Goal: Transaction & Acquisition: Purchase product/service

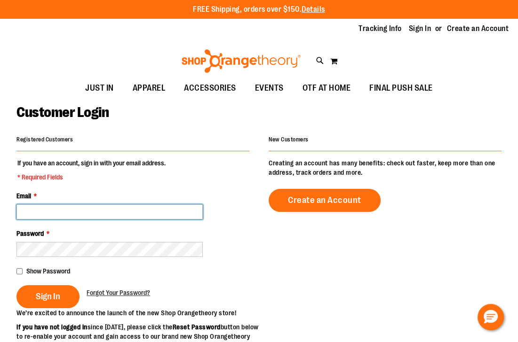
click at [67, 215] on input "Email *" at bounding box center [109, 212] width 186 height 15
type input "**********"
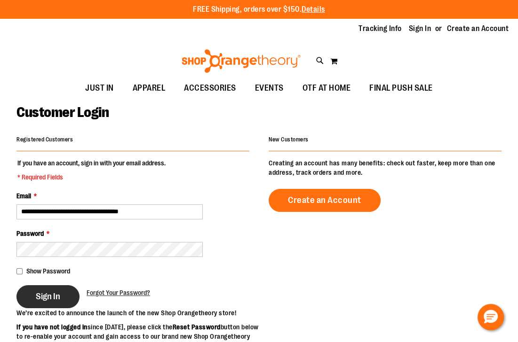
click at [66, 290] on button "Sign In" at bounding box center [47, 296] width 63 height 23
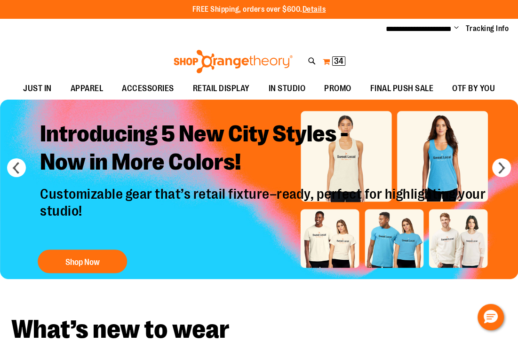
click at [339, 61] on span "34" at bounding box center [338, 60] width 9 height 9
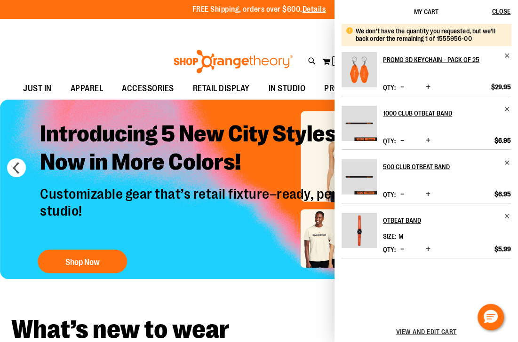
click at [124, 60] on div "Toggle Nav Search Popular Suggestions Advanced Search" at bounding box center [259, 59] width 518 height 38
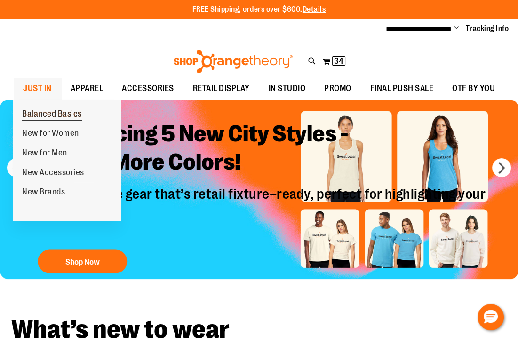
click at [47, 109] on span "Balanced Basics" at bounding box center [52, 115] width 60 height 12
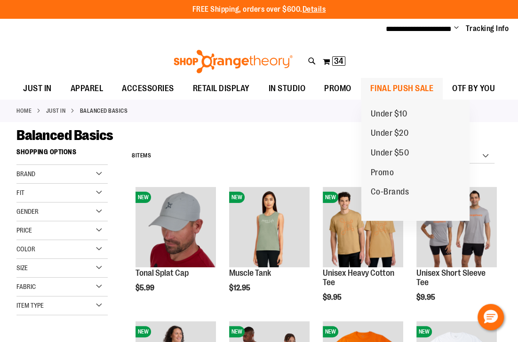
click at [398, 84] on span "FINAL PUSH SALE" at bounding box center [401, 88] width 63 height 21
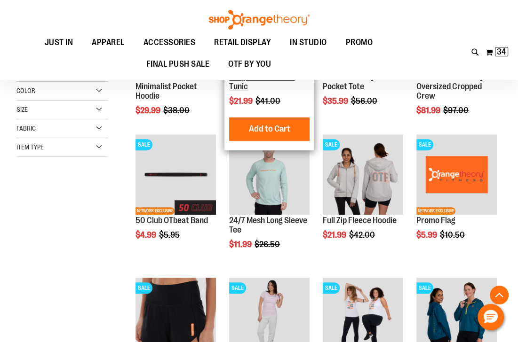
scroll to position [226, 0]
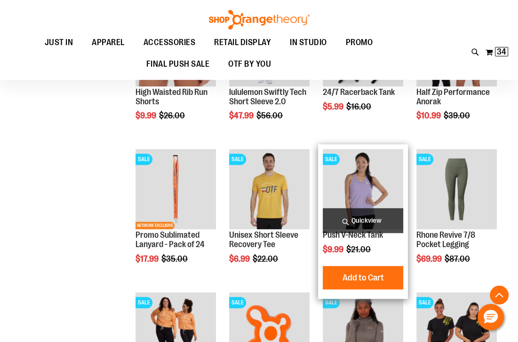
scroll to position [489, 0]
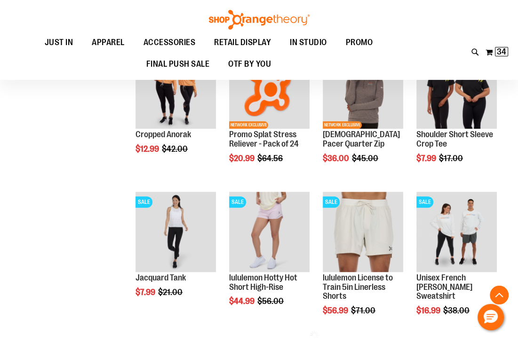
scroll to position [715, 0]
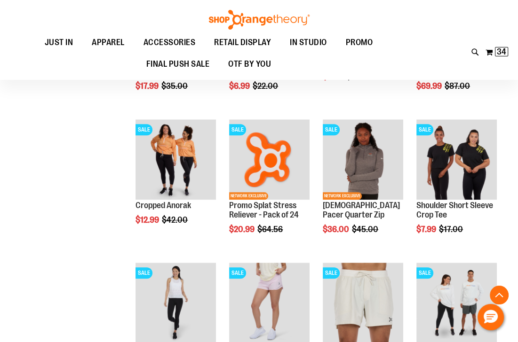
scroll to position [640, 0]
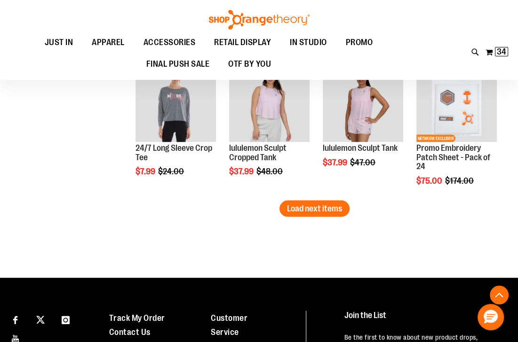
scroll to position [1279, 0]
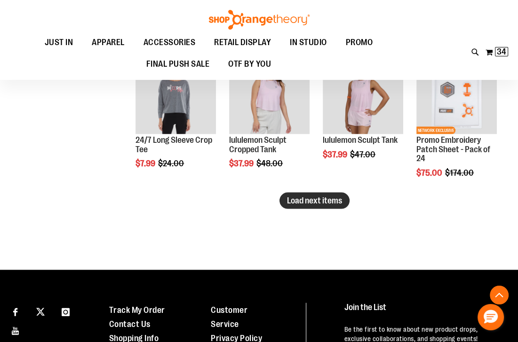
click at [316, 196] on span "Load next items" at bounding box center [314, 200] width 55 height 9
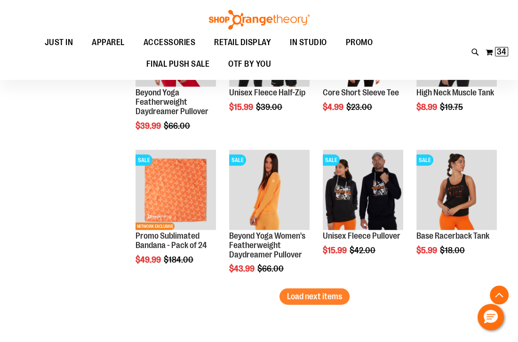
scroll to position [1655, 0]
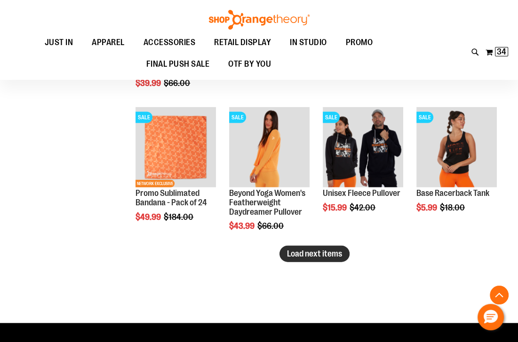
click at [324, 251] on span "Load next items" at bounding box center [314, 253] width 55 height 9
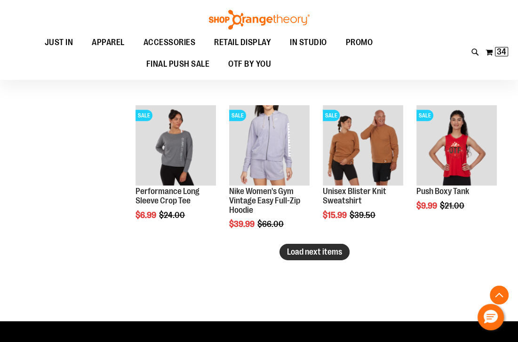
scroll to position [2107, 0]
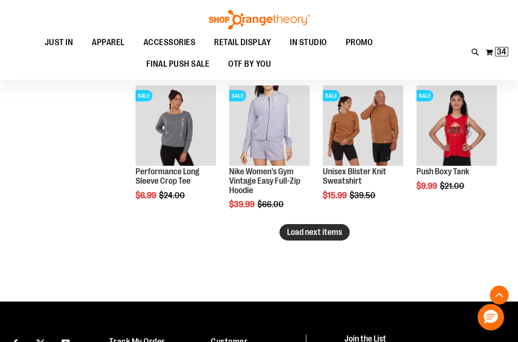
click at [299, 233] on span "Load next items" at bounding box center [314, 232] width 55 height 9
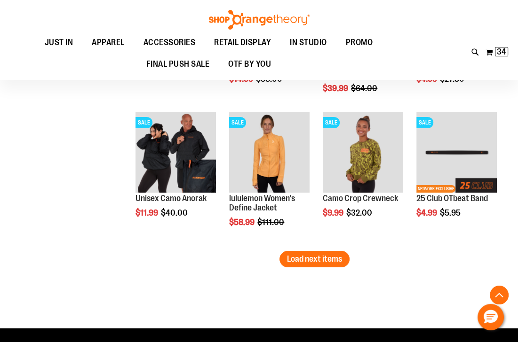
scroll to position [2521, 0]
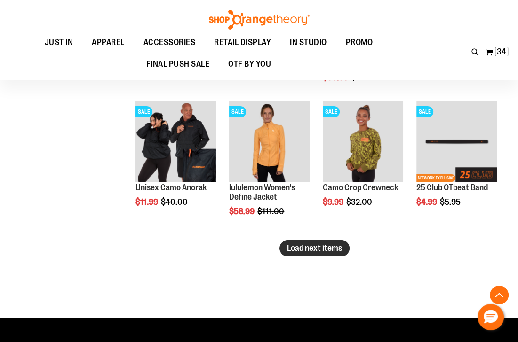
click at [324, 250] on span "Load next items" at bounding box center [314, 248] width 55 height 9
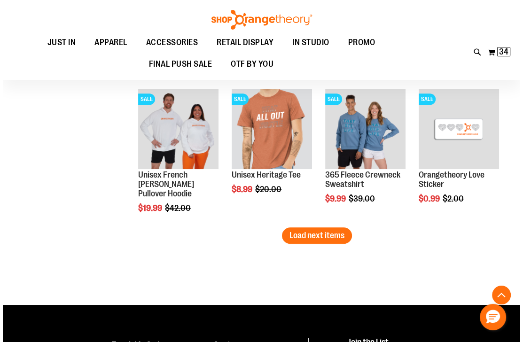
scroll to position [2972, 0]
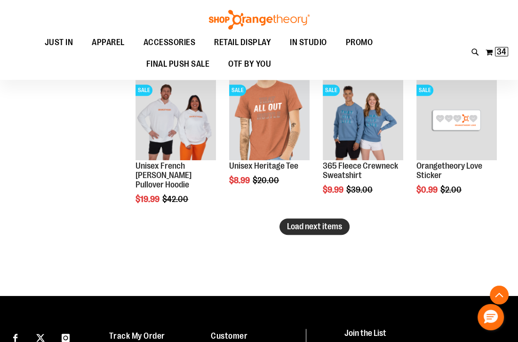
click at [326, 224] on span "Load next items" at bounding box center [314, 226] width 55 height 9
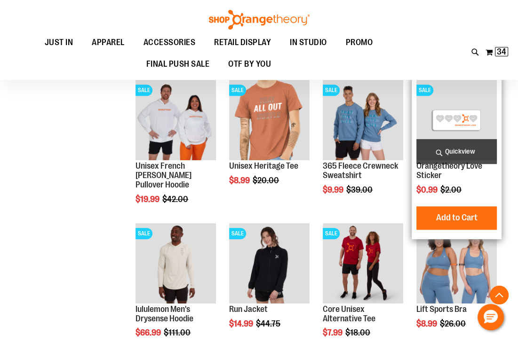
click at [459, 151] on span "Quickview" at bounding box center [456, 151] width 80 height 25
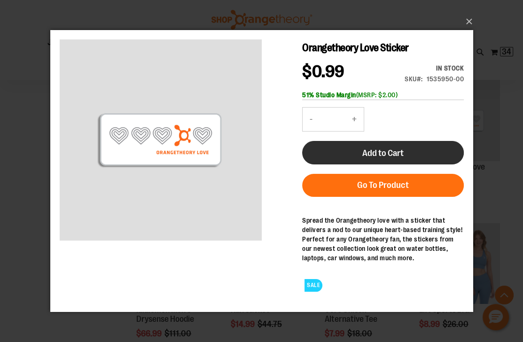
click at [394, 154] on span "Add to Cart" at bounding box center [382, 153] width 41 height 10
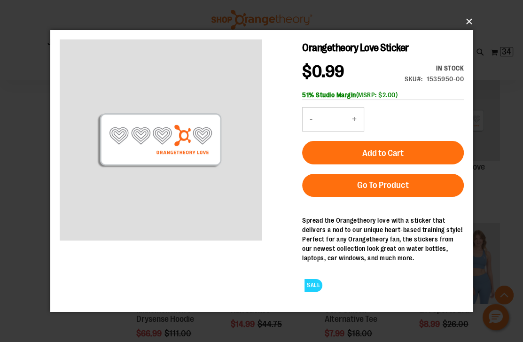
click at [467, 19] on button "×" at bounding box center [264, 21] width 423 height 21
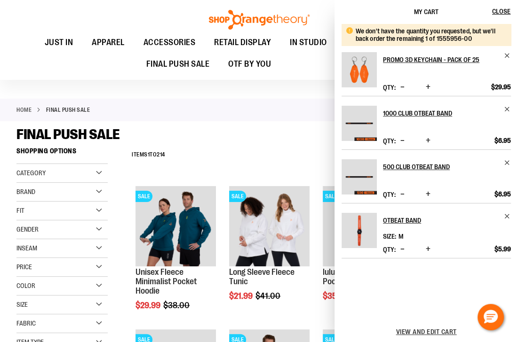
scroll to position [263, 0]
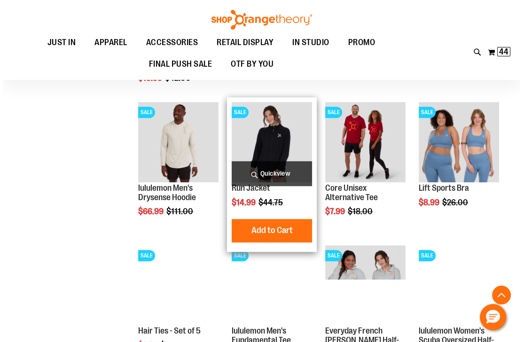
scroll to position [3080, 0]
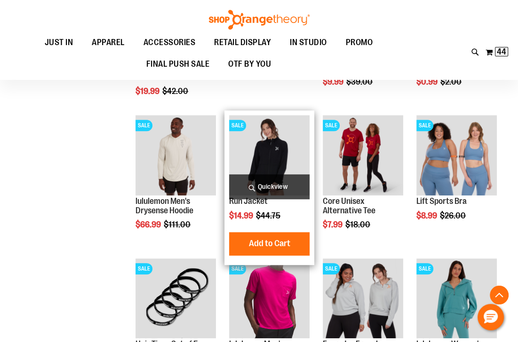
click at [274, 187] on span "Quickview" at bounding box center [269, 186] width 80 height 25
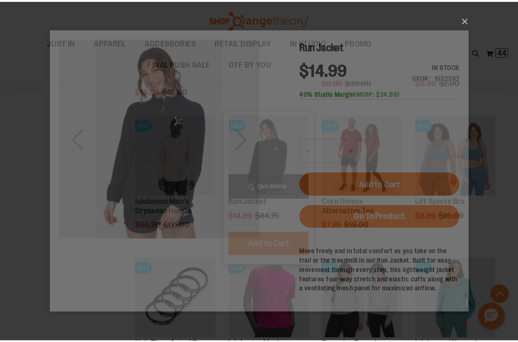
scroll to position [0, 0]
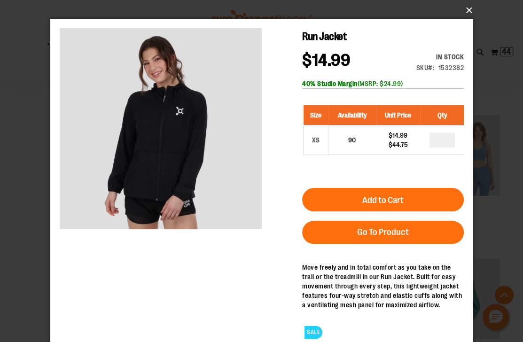
click at [465, 4] on button "×" at bounding box center [264, 10] width 423 height 21
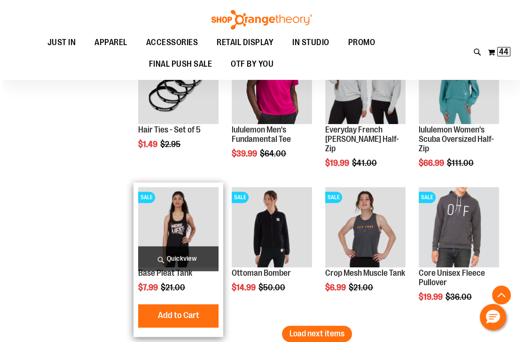
scroll to position [3306, 0]
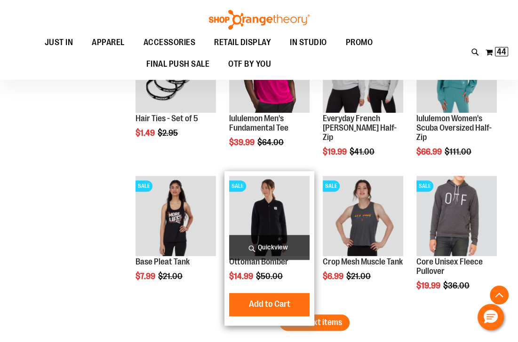
click at [263, 245] on span "Quickview" at bounding box center [269, 247] width 80 height 25
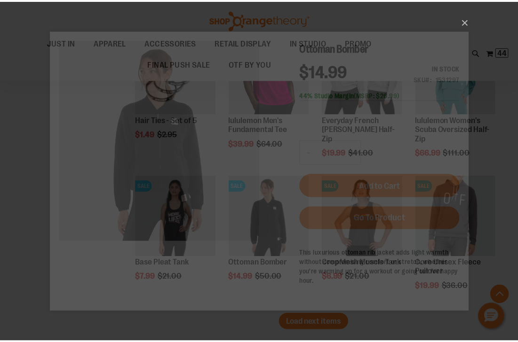
scroll to position [0, 0]
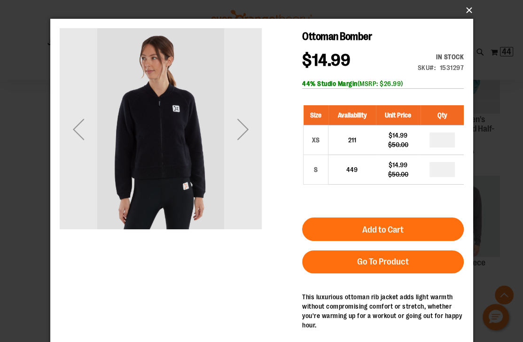
click at [468, 11] on button "×" at bounding box center [264, 10] width 423 height 21
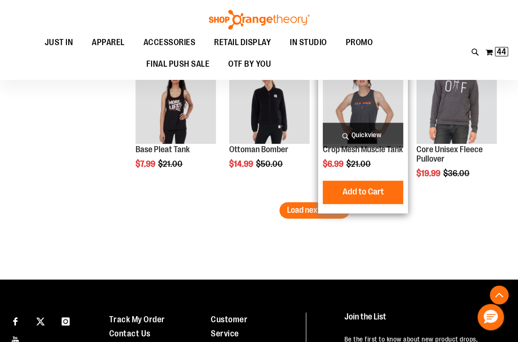
scroll to position [3419, 0]
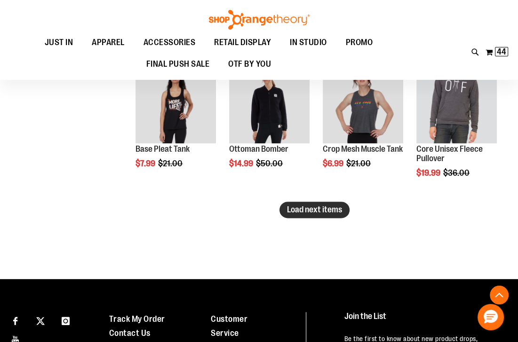
click at [322, 214] on span "Load next items" at bounding box center [314, 209] width 55 height 9
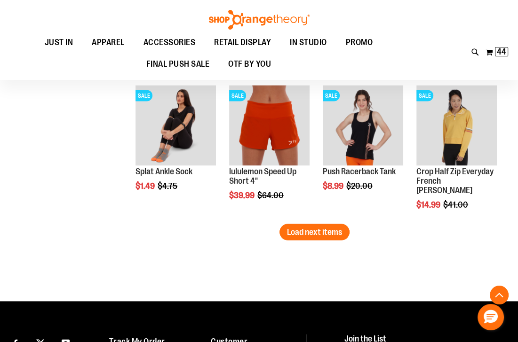
scroll to position [3833, 0]
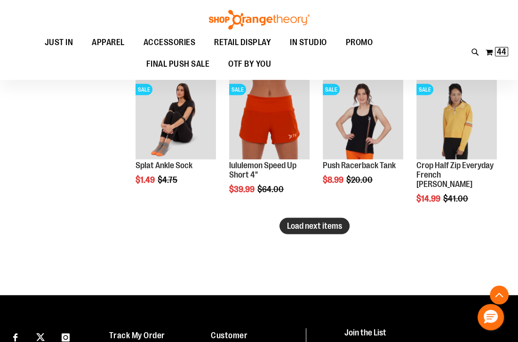
click at [322, 224] on span "Load next items" at bounding box center [314, 225] width 55 height 9
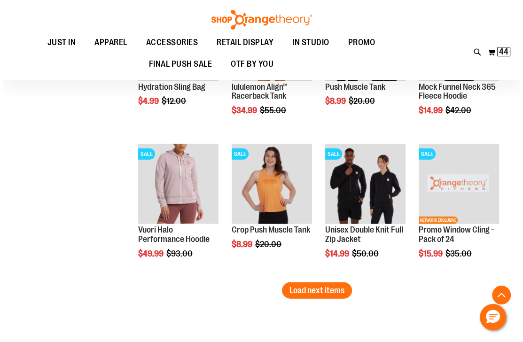
scroll to position [4209, 0]
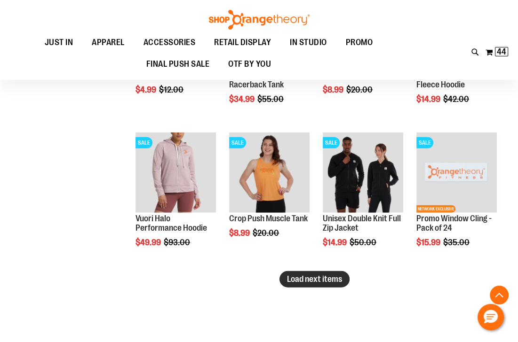
click at [305, 277] on span "Load next items" at bounding box center [314, 279] width 55 height 9
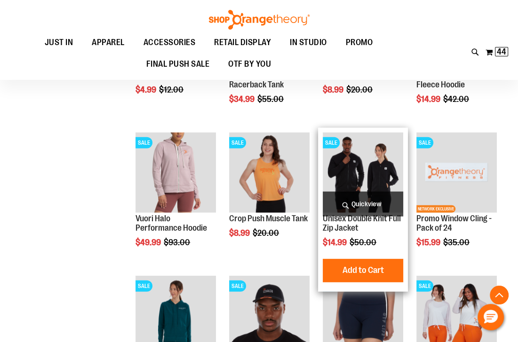
click at [365, 203] on span "Quickview" at bounding box center [363, 204] width 80 height 25
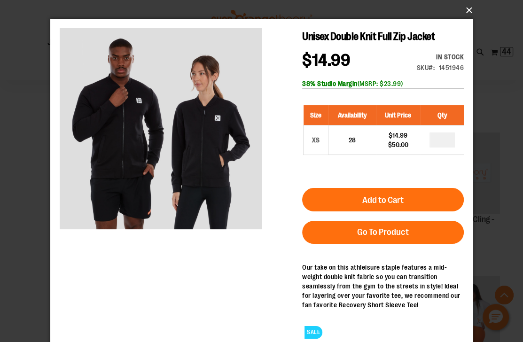
click at [464, 11] on button "×" at bounding box center [264, 10] width 423 height 21
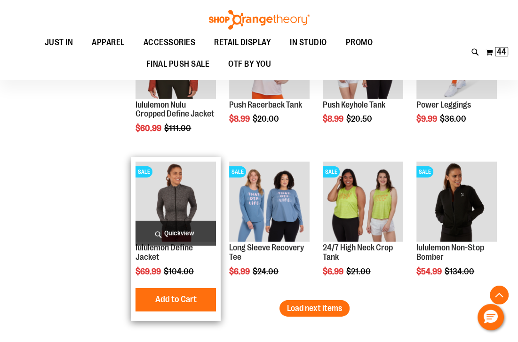
scroll to position [4623, 0]
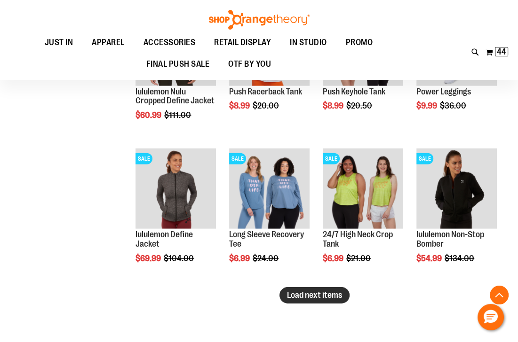
click at [340, 293] on span "Load next items" at bounding box center [314, 295] width 55 height 9
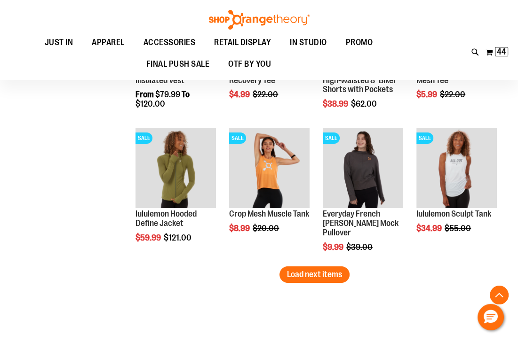
scroll to position [5074, 0]
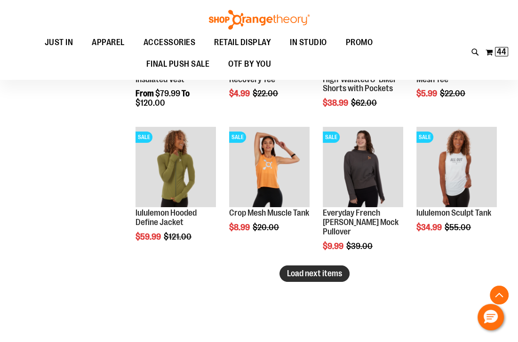
click at [294, 278] on span "Load next items" at bounding box center [314, 273] width 55 height 9
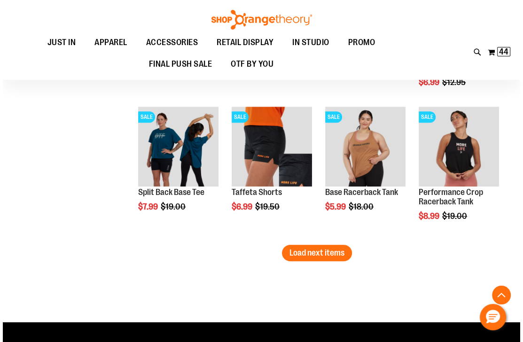
scroll to position [5526, 0]
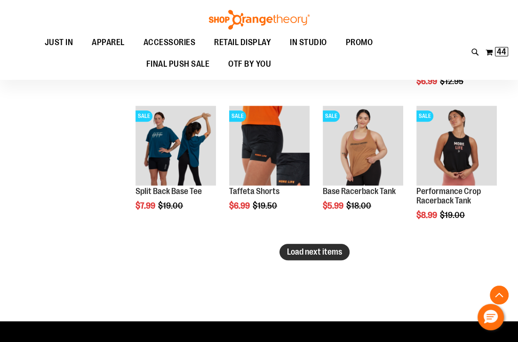
click at [304, 251] on span "Load next items" at bounding box center [314, 251] width 55 height 9
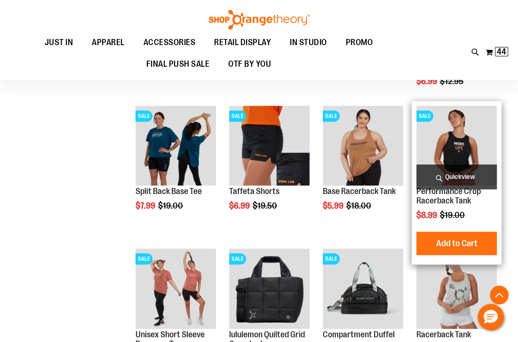
click at [450, 177] on span "Quickview" at bounding box center [456, 177] width 80 height 25
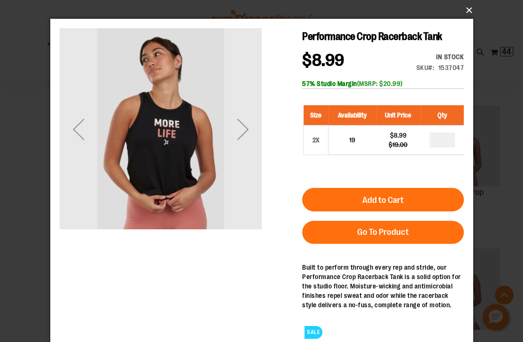
click at [465, 12] on button "×" at bounding box center [264, 10] width 423 height 21
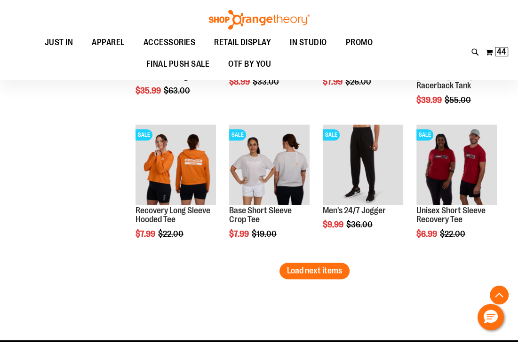
scroll to position [5940, 0]
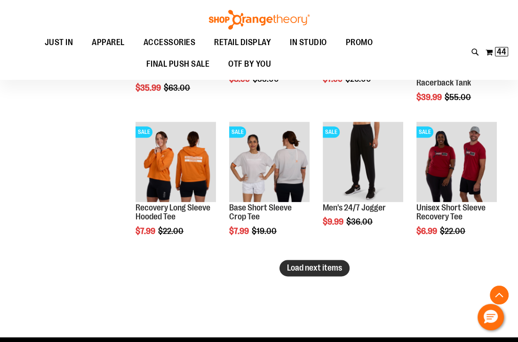
click at [308, 269] on span "Load next items" at bounding box center [314, 267] width 55 height 9
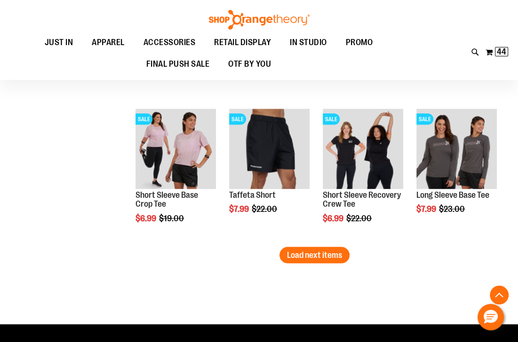
scroll to position [6391, 0]
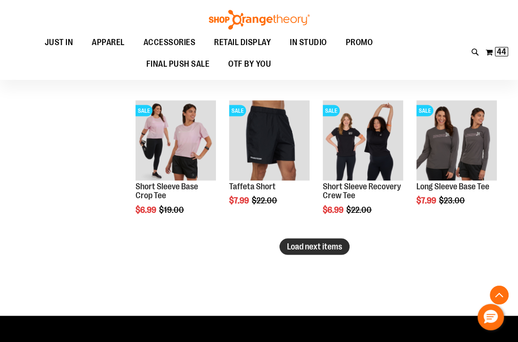
click at [320, 245] on span "Load next items" at bounding box center [314, 246] width 55 height 9
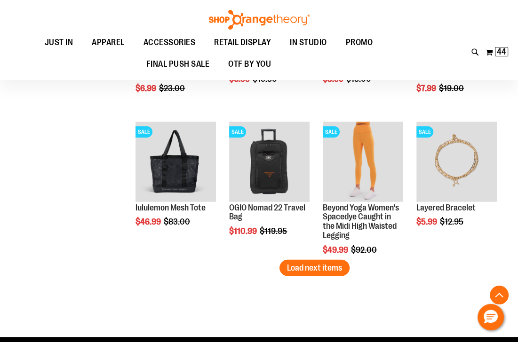
scroll to position [6805, 0]
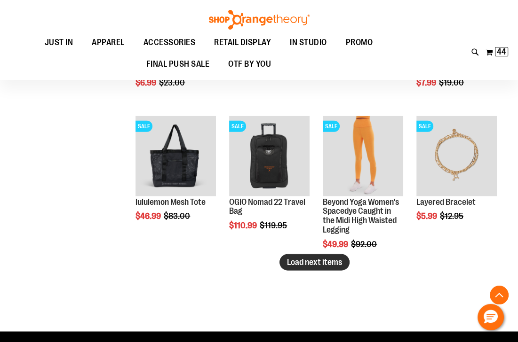
click at [297, 260] on span "Load next items" at bounding box center [314, 262] width 55 height 9
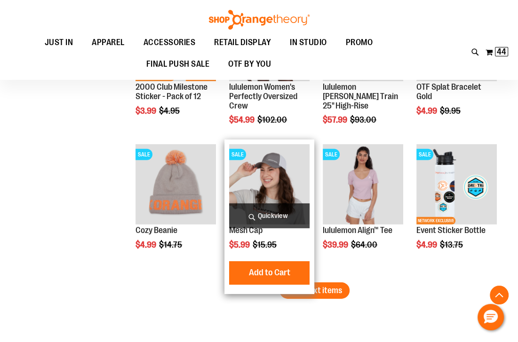
scroll to position [7219, 0]
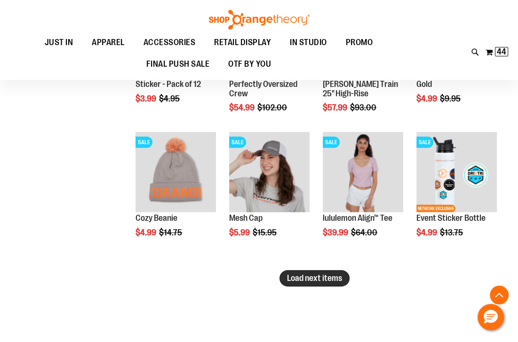
click at [320, 276] on span "Load next items" at bounding box center [314, 278] width 55 height 9
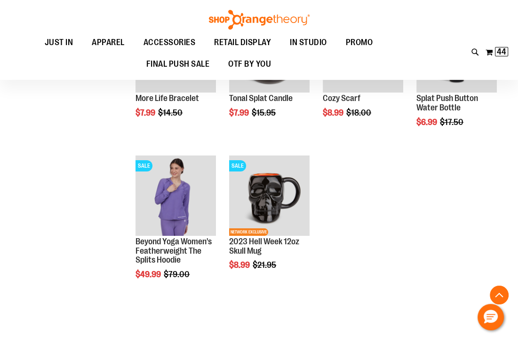
scroll to position [7632, 0]
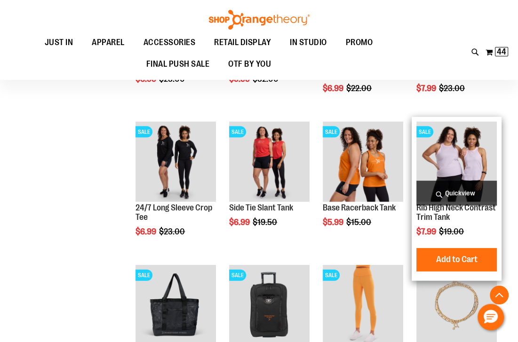
scroll to position [6579, 0]
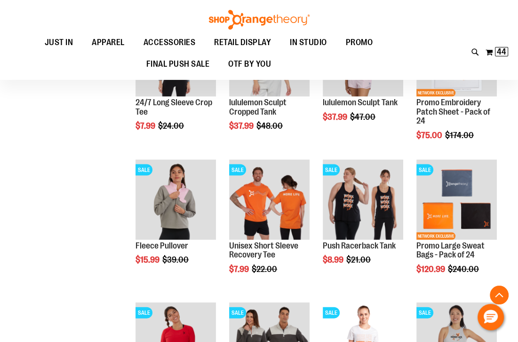
scroll to position [1110, 0]
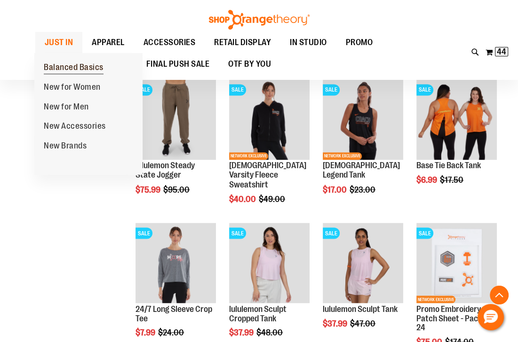
click at [60, 63] on span "Balanced Basics" at bounding box center [74, 69] width 60 height 12
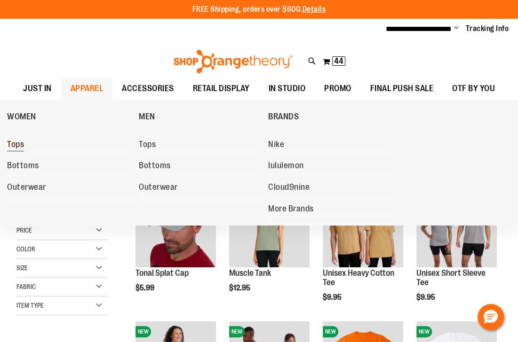
click at [24, 147] on span "Tops" at bounding box center [15, 146] width 17 height 12
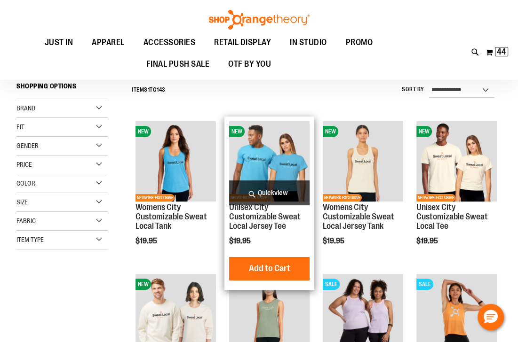
scroll to position [75, 0]
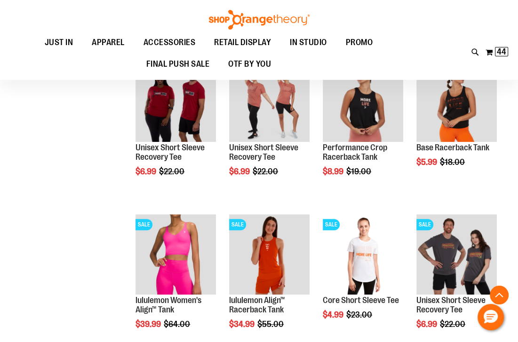
scroll to position [602, 0]
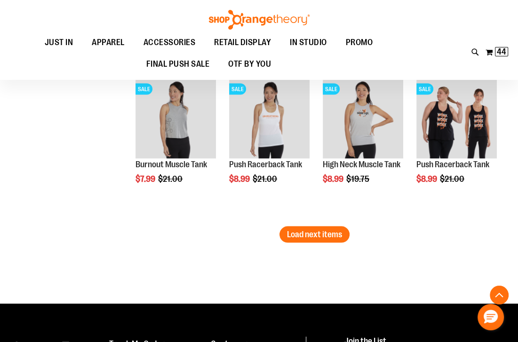
scroll to position [1354, 0]
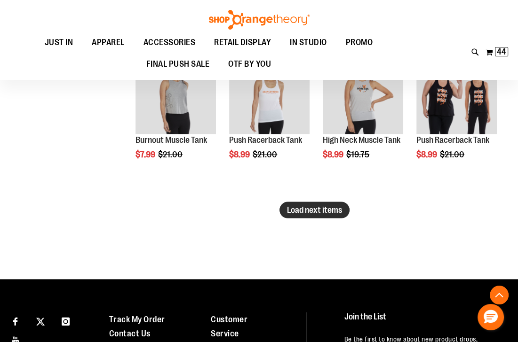
click at [327, 213] on span "Load next items" at bounding box center [314, 210] width 55 height 9
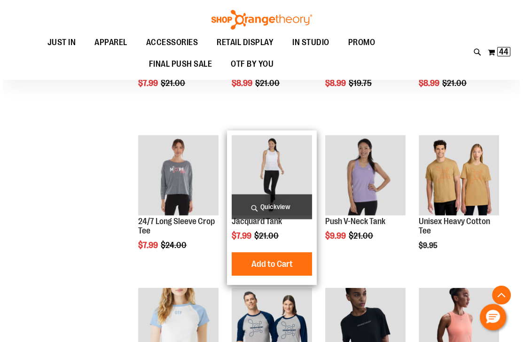
scroll to position [1430, 0]
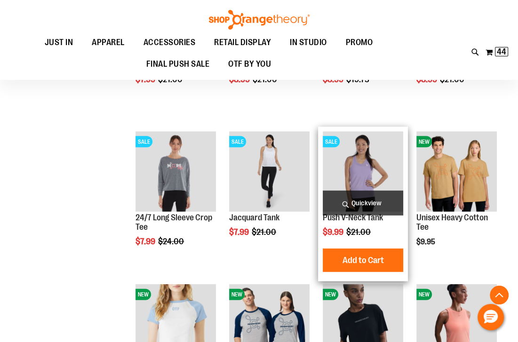
click at [375, 196] on span "Quickview" at bounding box center [363, 203] width 80 height 25
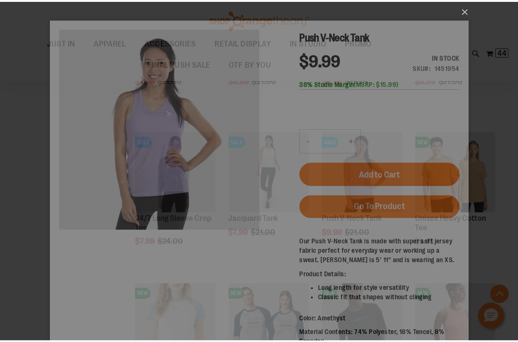
scroll to position [0, 0]
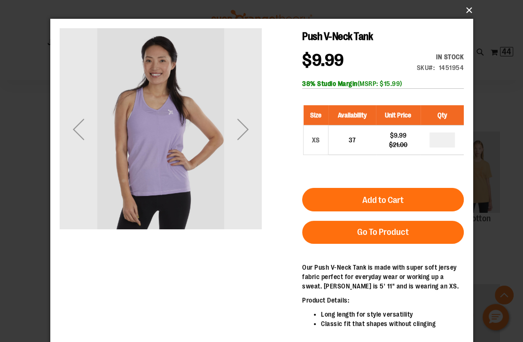
click at [468, 15] on button "×" at bounding box center [264, 10] width 423 height 21
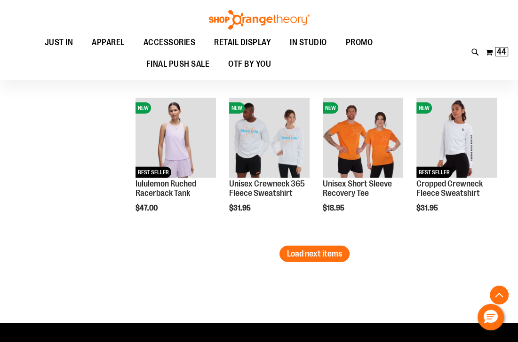
scroll to position [1768, 0]
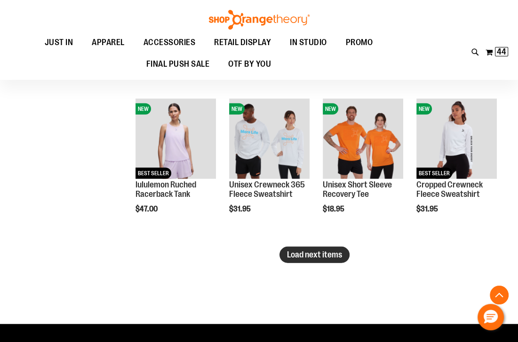
click at [315, 252] on span "Load next items" at bounding box center [314, 254] width 55 height 9
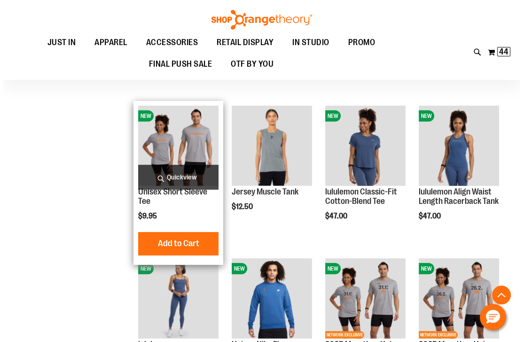
scroll to position [1956, 0]
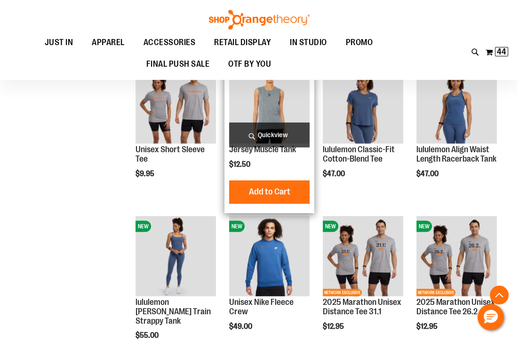
click at [285, 131] on span "Quickview" at bounding box center [269, 135] width 80 height 25
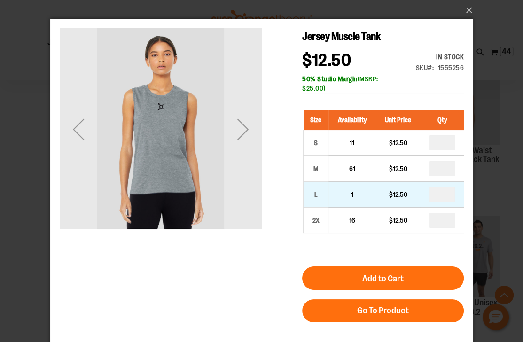
scroll to position [38, 0]
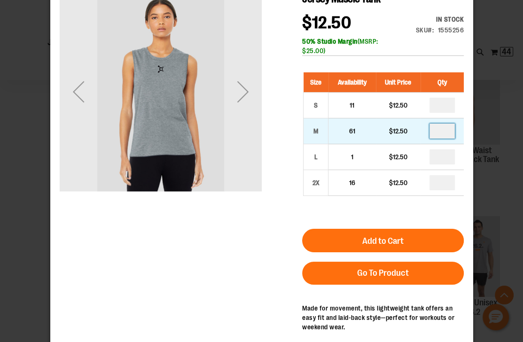
click at [448, 133] on input "number" at bounding box center [441, 131] width 25 height 15
type input "*"
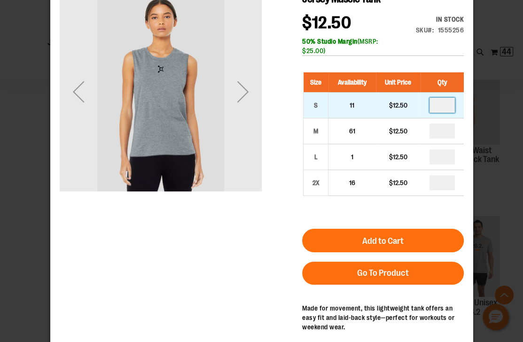
click at [446, 107] on input "number" at bounding box center [441, 105] width 25 height 15
type input "*"
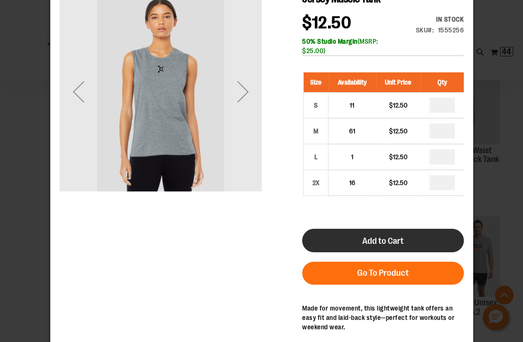
click at [419, 235] on button "Add to Cart" at bounding box center [383, 241] width 162 height 24
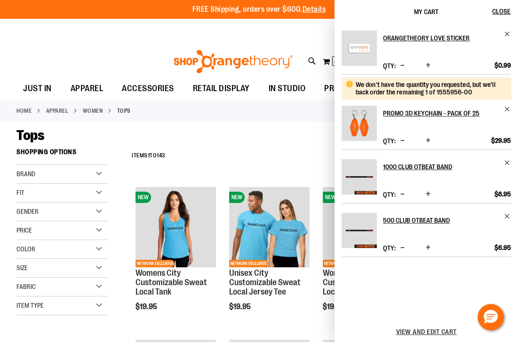
click at [254, 145] on div "**********" at bounding box center [314, 156] width 374 height 24
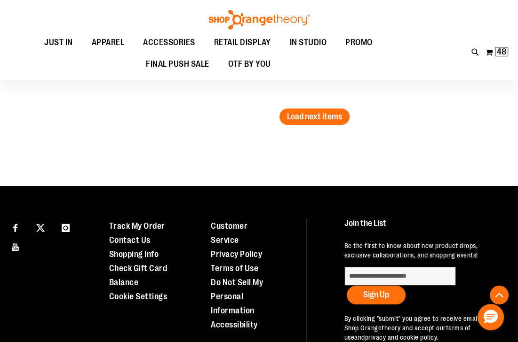
scroll to position [2370, 0]
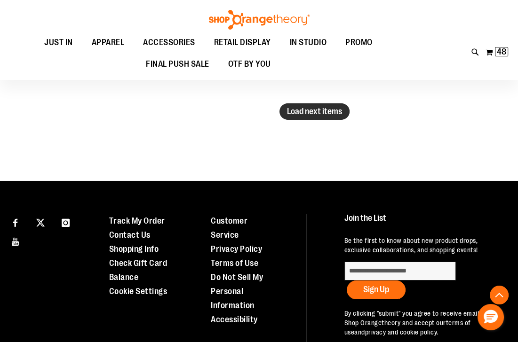
click at [312, 111] on span "Load next items" at bounding box center [314, 111] width 55 height 9
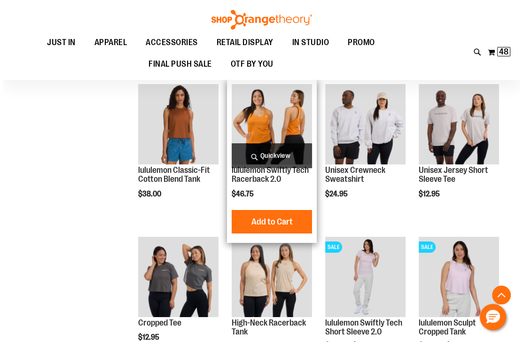
scroll to position [2558, 0]
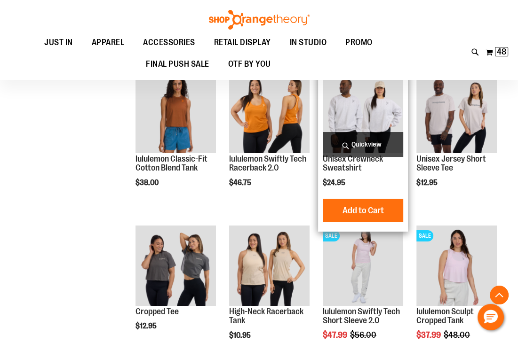
click at [376, 139] on span "Quickview" at bounding box center [363, 144] width 80 height 25
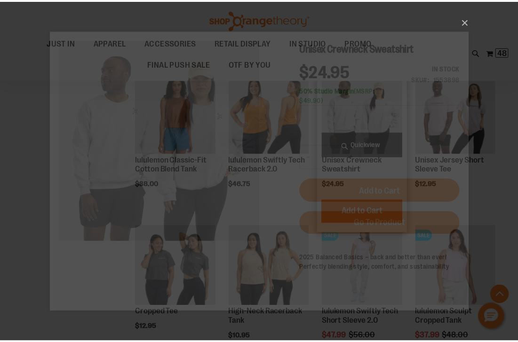
scroll to position [0, 0]
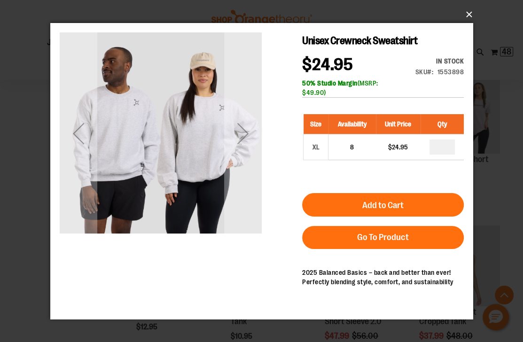
click at [468, 15] on button "×" at bounding box center [264, 14] width 423 height 21
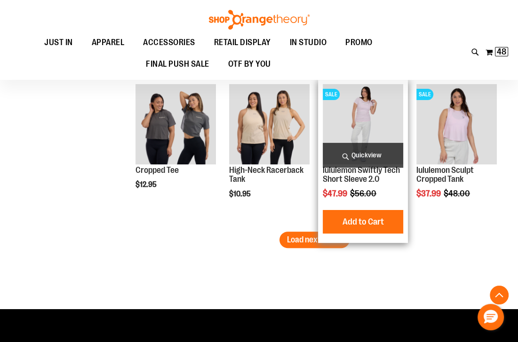
scroll to position [2709, 0]
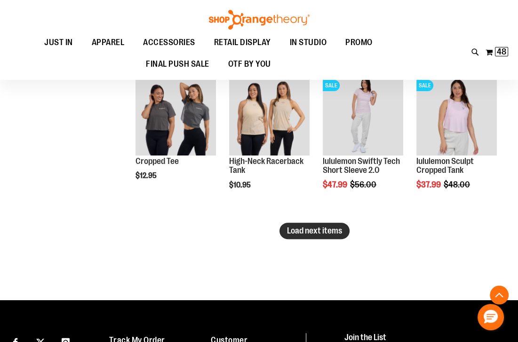
click at [314, 230] on span "Load next items" at bounding box center [314, 230] width 55 height 9
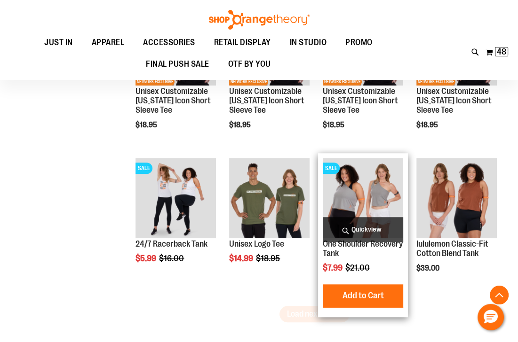
scroll to position [3085, 0]
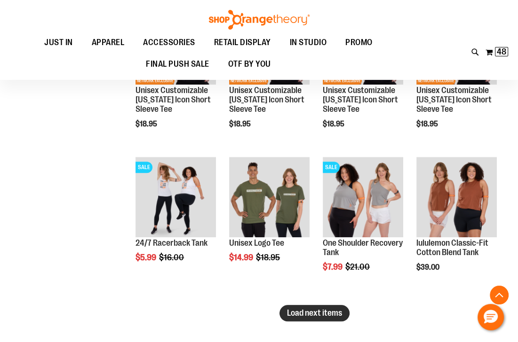
click at [320, 307] on button "Load next items" at bounding box center [314, 313] width 70 height 16
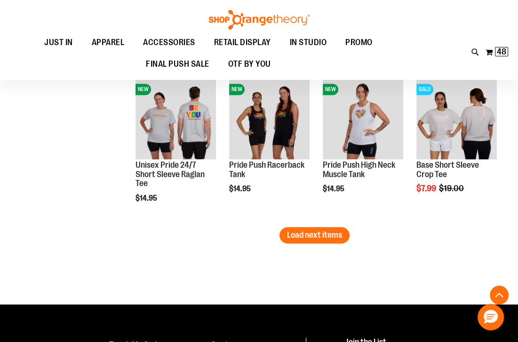
scroll to position [3612, 0]
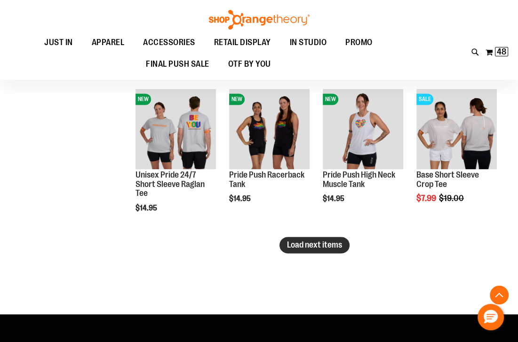
click at [332, 246] on span "Load next items" at bounding box center [314, 244] width 55 height 9
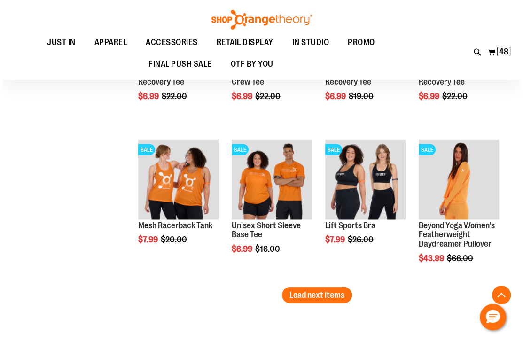
scroll to position [4026, 0]
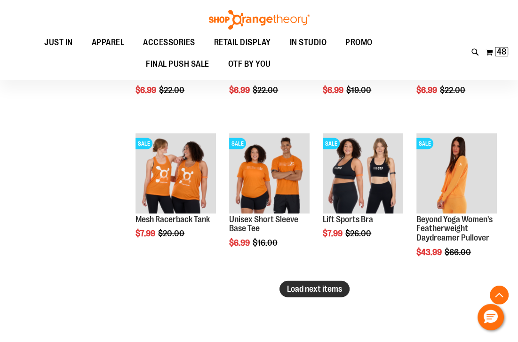
click at [302, 288] on span "Load next items" at bounding box center [314, 289] width 55 height 9
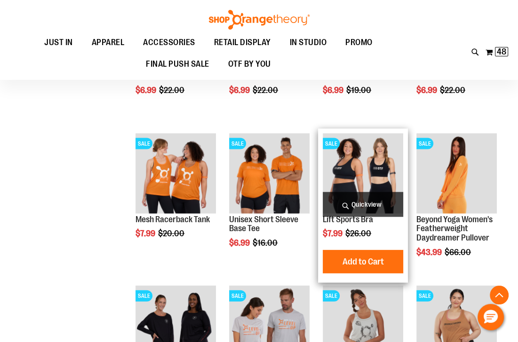
click at [384, 207] on span "Quickview" at bounding box center [363, 204] width 80 height 25
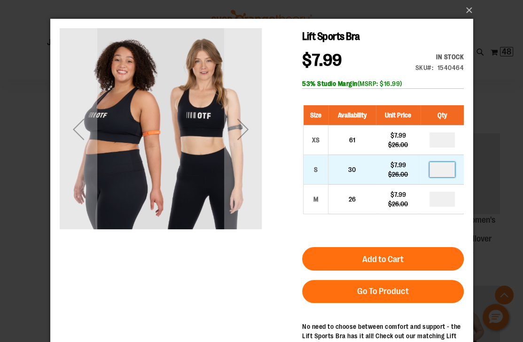
click at [446, 169] on input "number" at bounding box center [441, 169] width 25 height 15
type input "*"
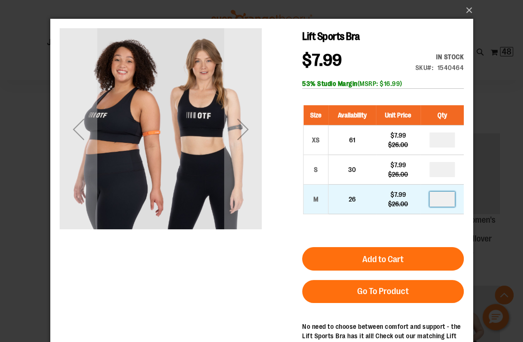
click at [443, 199] on input "number" at bounding box center [441, 199] width 25 height 15
type input "*"
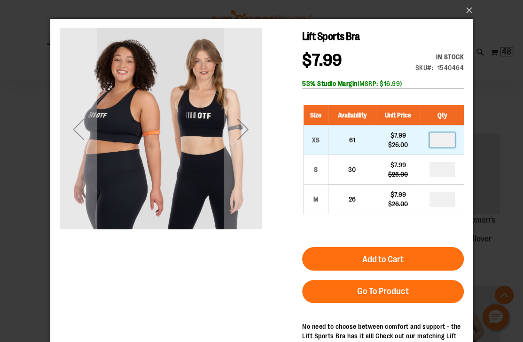
click at [445, 140] on input "number" at bounding box center [441, 140] width 25 height 15
type input "*"
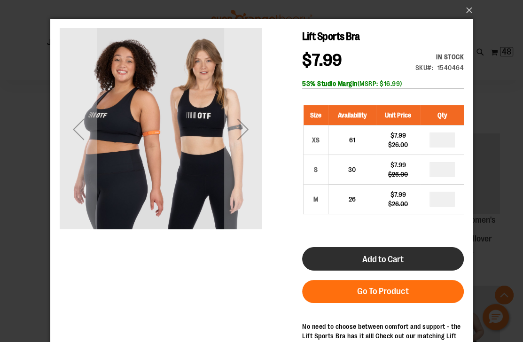
click at [411, 265] on button "Add to Cart" at bounding box center [383, 259] width 162 height 24
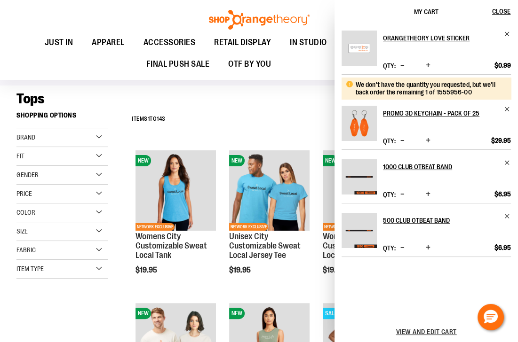
scroll to position [38, 0]
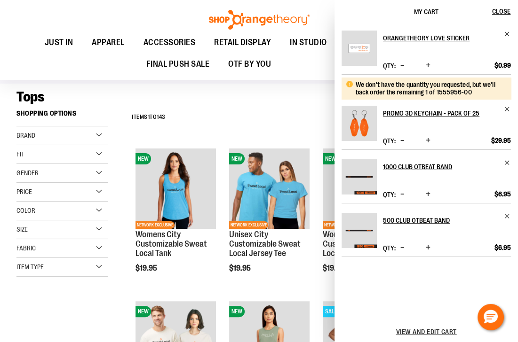
click at [289, 108] on div "**********" at bounding box center [314, 117] width 374 height 24
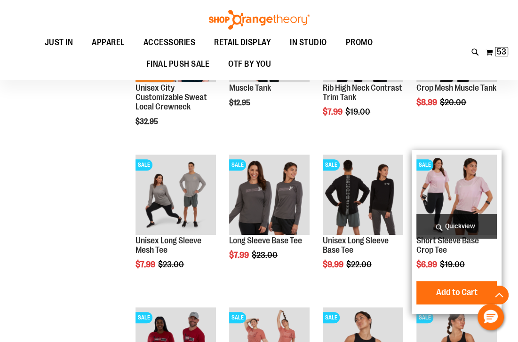
scroll to position [451, 0]
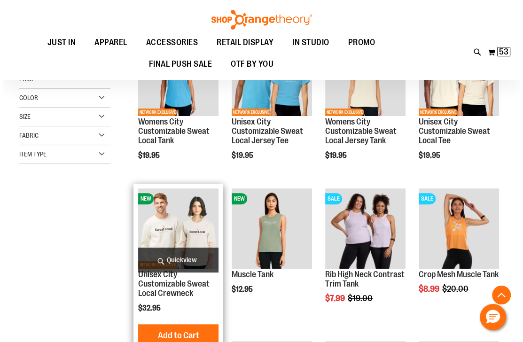
scroll to position [188, 0]
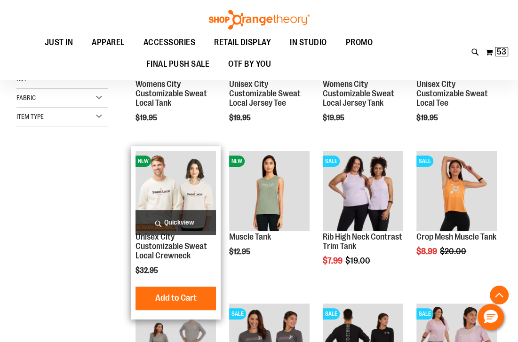
click at [182, 227] on span "Quickview" at bounding box center [175, 222] width 80 height 25
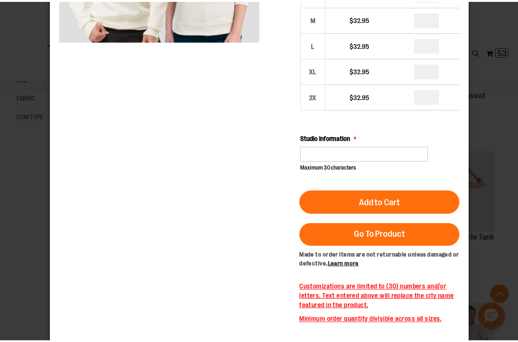
scroll to position [0, 0]
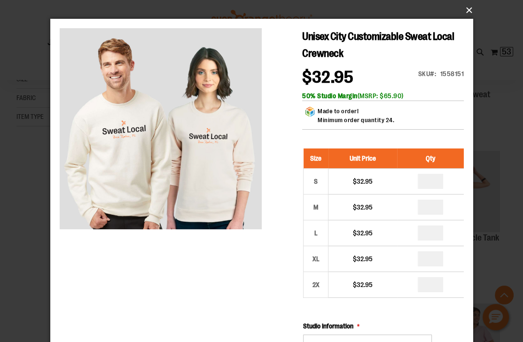
click at [466, 9] on button "×" at bounding box center [264, 10] width 423 height 21
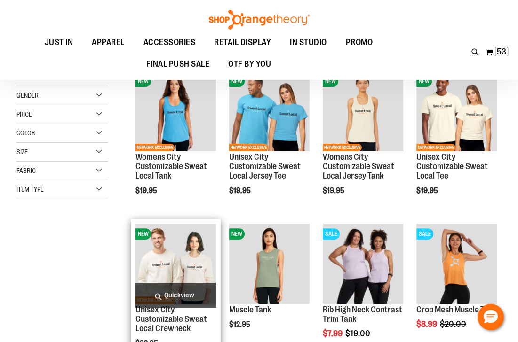
scroll to position [113, 0]
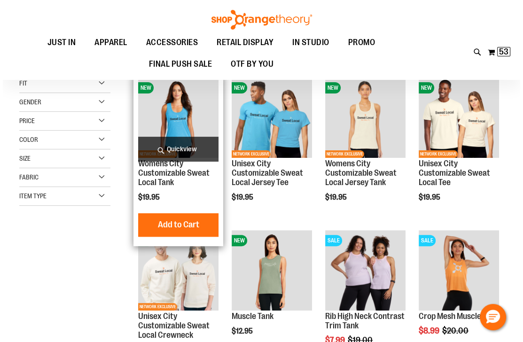
scroll to position [150, 0]
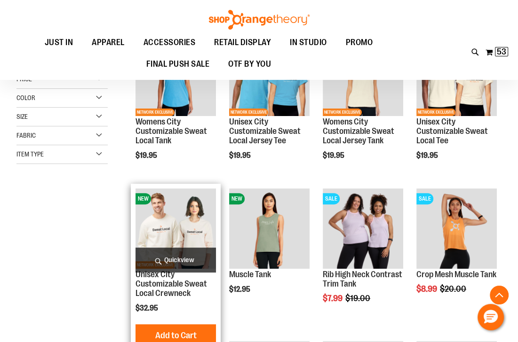
click at [163, 260] on span "Quickview" at bounding box center [175, 260] width 80 height 25
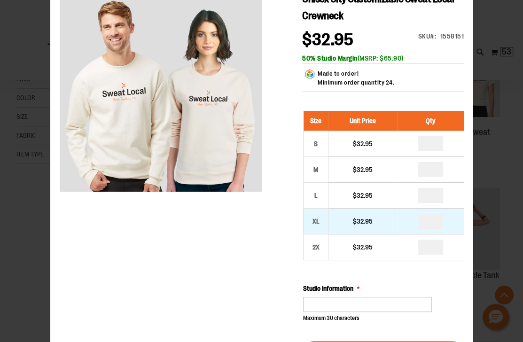
scroll to position [75, 0]
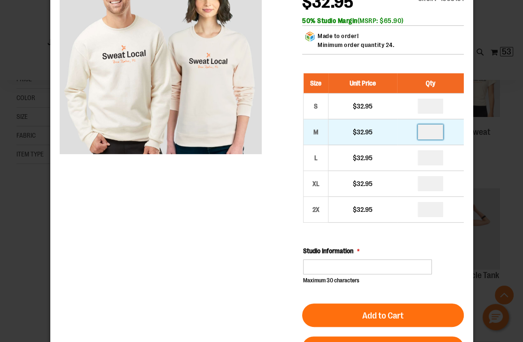
click at [436, 132] on input "number" at bounding box center [430, 132] width 25 height 15
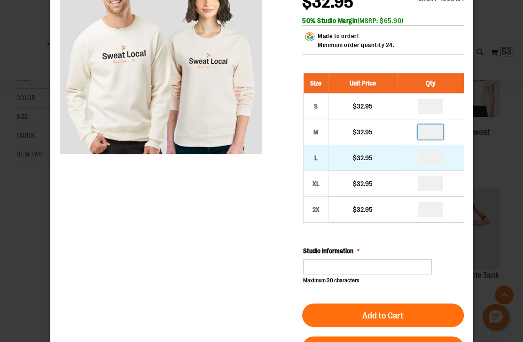
type input "*"
click at [435, 159] on input "number" at bounding box center [430, 157] width 25 height 15
type input "*"
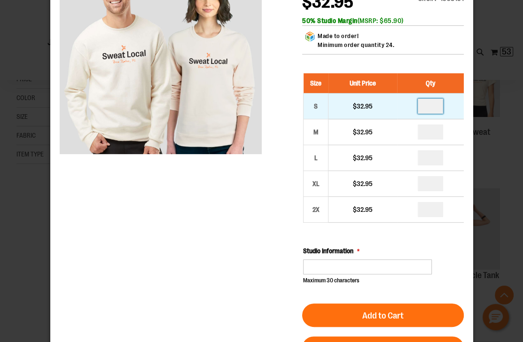
click at [432, 107] on input "number" at bounding box center [430, 106] width 25 height 15
type input "*"
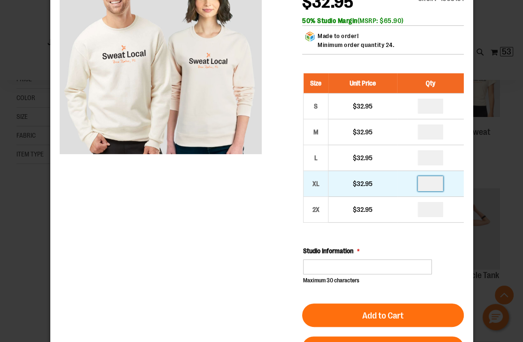
click at [435, 184] on input "number" at bounding box center [430, 183] width 25 height 15
type input "*"
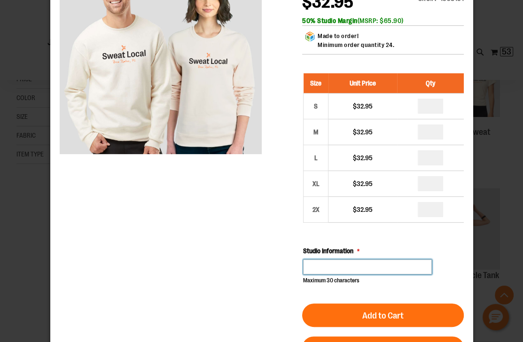
click at [375, 269] on input "Studio Information" at bounding box center [367, 267] width 129 height 15
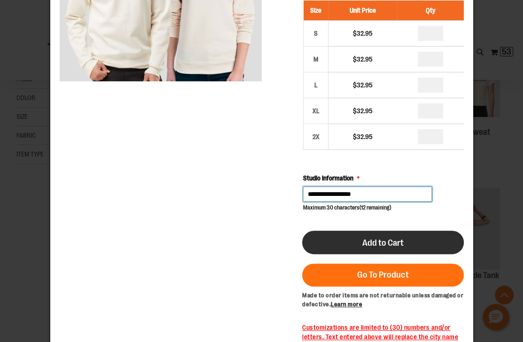
scroll to position [150, 0]
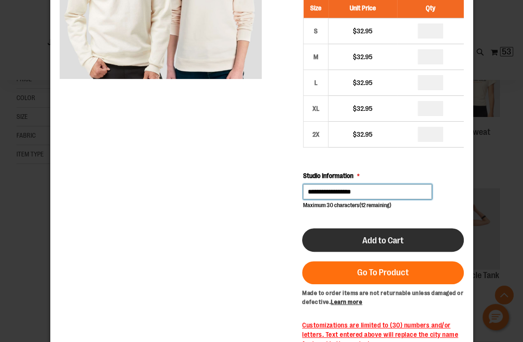
type input "**********"
click at [403, 237] on span "Add to Cart" at bounding box center [382, 241] width 41 height 10
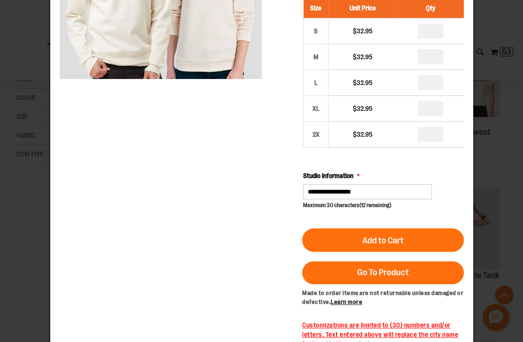
scroll to position [0, 0]
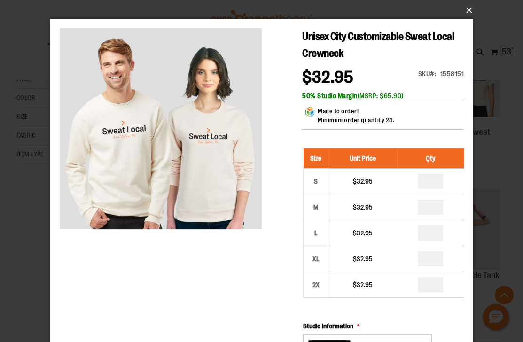
click at [467, 9] on button "×" at bounding box center [264, 10] width 423 height 21
click at [468, 10] on button "×" at bounding box center [264, 10] width 423 height 21
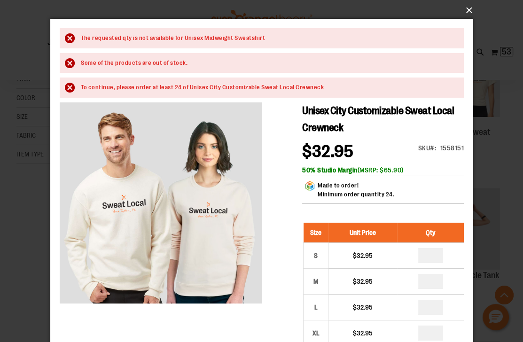
click at [467, 10] on button "×" at bounding box center [264, 10] width 423 height 21
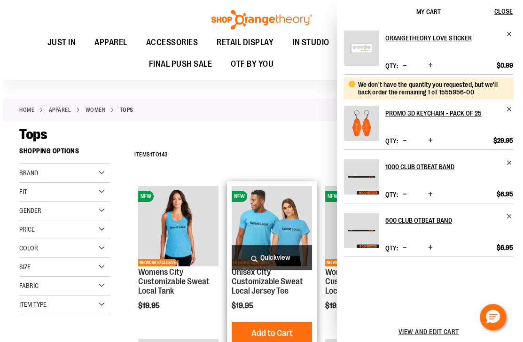
scroll to position [38, 0]
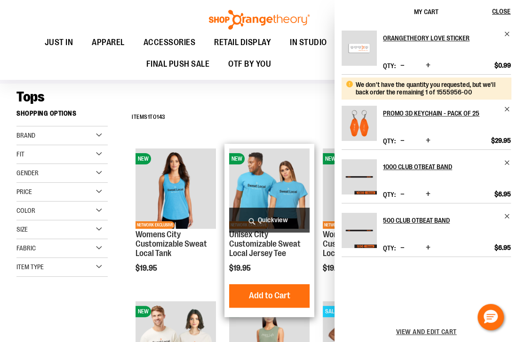
click at [263, 222] on span "Quickview" at bounding box center [269, 220] width 80 height 25
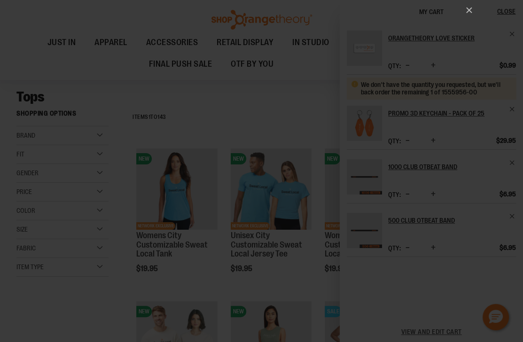
scroll to position [0, 0]
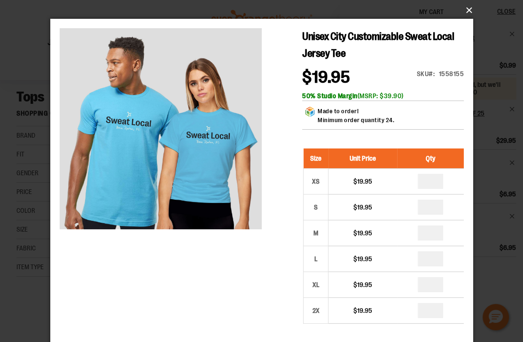
click at [470, 8] on button "×" at bounding box center [264, 10] width 423 height 21
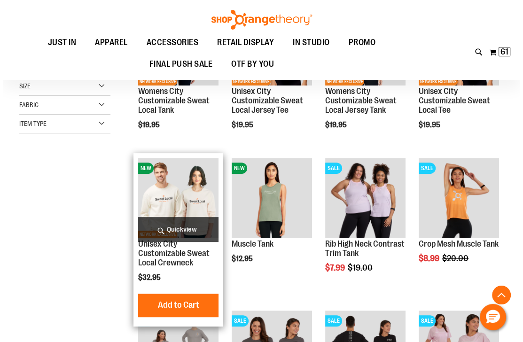
scroll to position [181, 0]
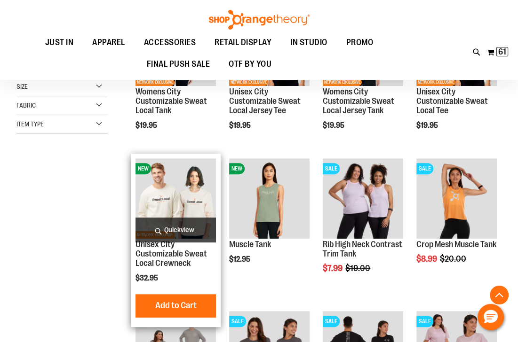
click at [175, 233] on span "Quickview" at bounding box center [175, 230] width 80 height 25
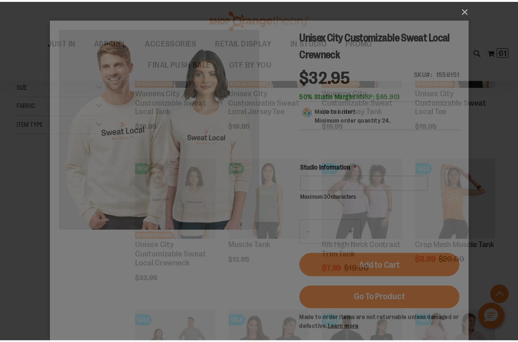
scroll to position [0, 0]
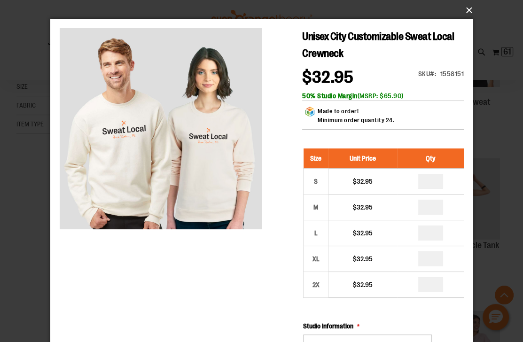
click at [468, 7] on button "×" at bounding box center [264, 10] width 423 height 21
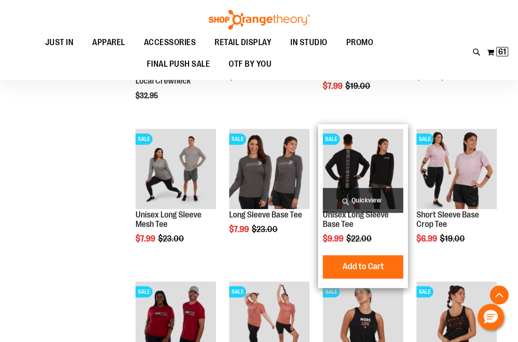
scroll to position [369, 0]
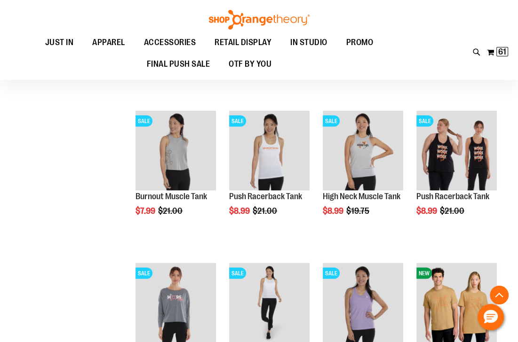
scroll to position [1309, 0]
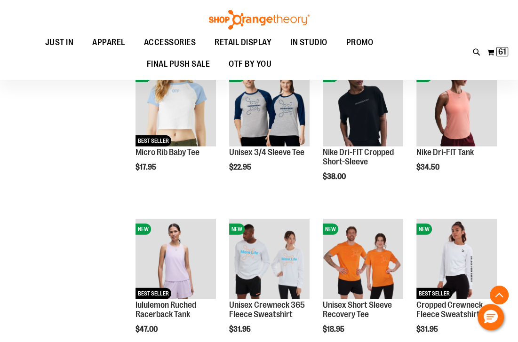
scroll to position [1798, 0]
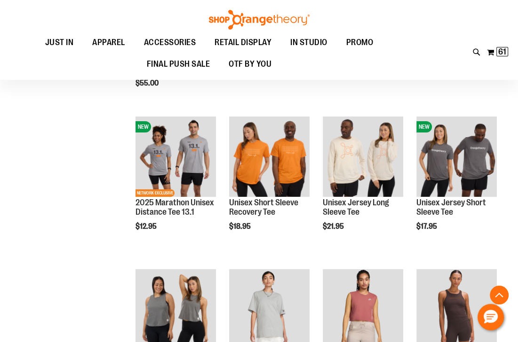
scroll to position [2250, 0]
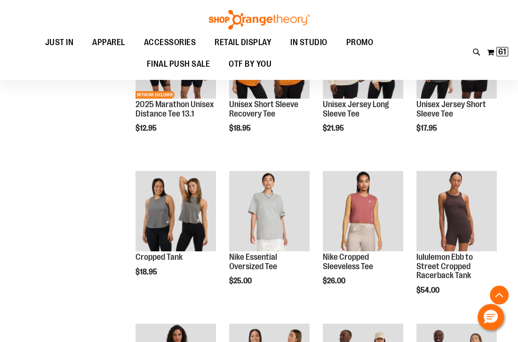
scroll to position [2400, 0]
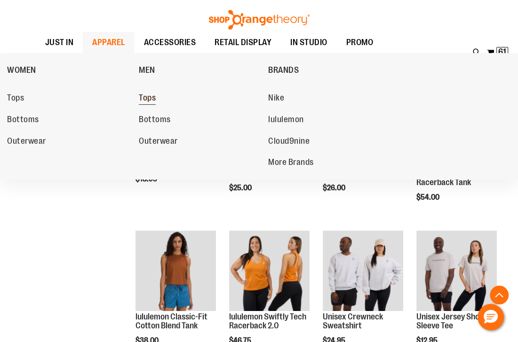
click at [147, 100] on span "Tops" at bounding box center [147, 99] width 17 height 12
